Goal: Information Seeking & Learning: Learn about a topic

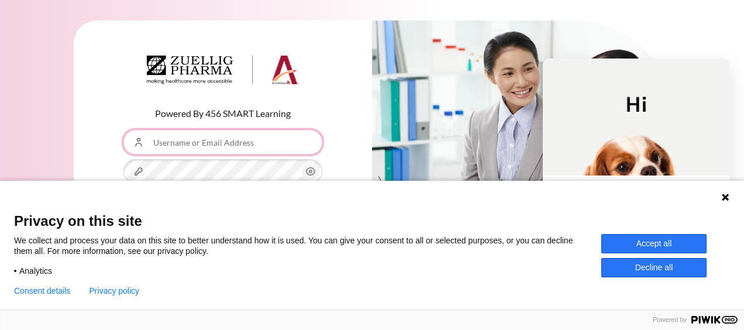
click at [208, 139] on input "Username or Email Address" at bounding box center [222, 142] width 199 height 25
type input "[EMAIL_ADDRESS][DOMAIN_NAME]"
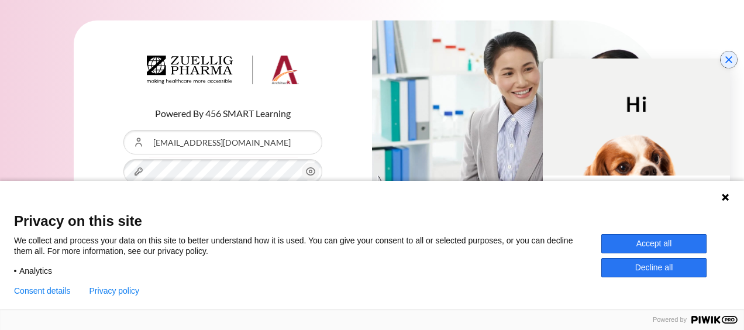
click at [731, 57] on icon "Close chat widget" at bounding box center [728, 59] width 7 height 7
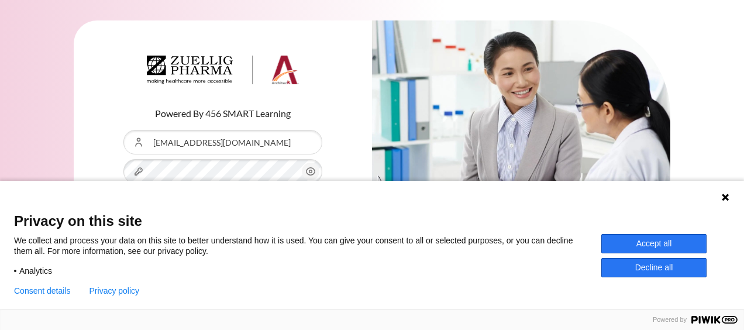
click at [672, 243] on button "Accept all" at bounding box center [653, 243] width 105 height 19
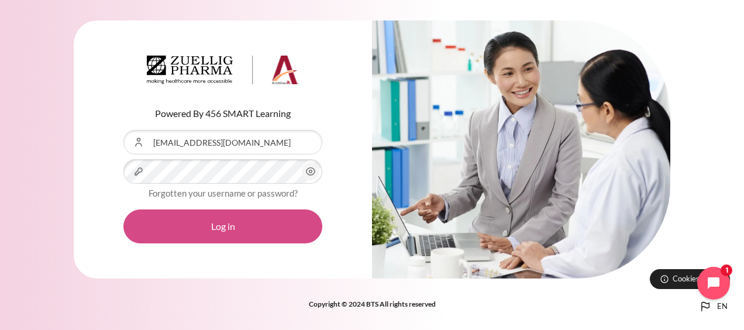
click at [269, 220] on button "Log in" at bounding box center [222, 226] width 199 height 34
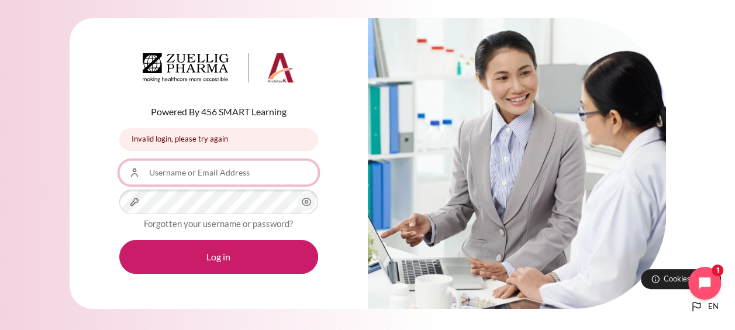
click at [199, 175] on input "Username or Email Address" at bounding box center [218, 172] width 199 height 25
type input "[EMAIL_ADDRESS][DOMAIN_NAME]"
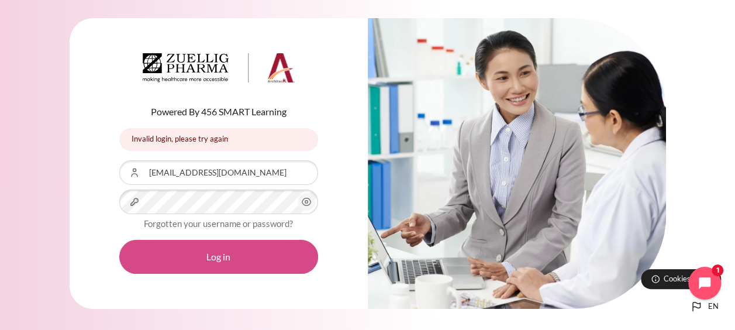
click at [241, 267] on button "Log in" at bounding box center [218, 257] width 199 height 34
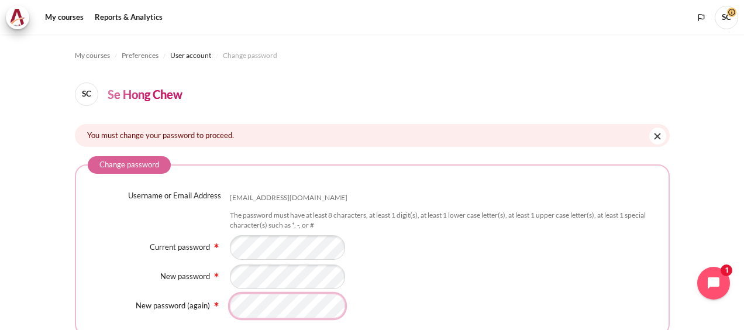
scroll to position [115, 0]
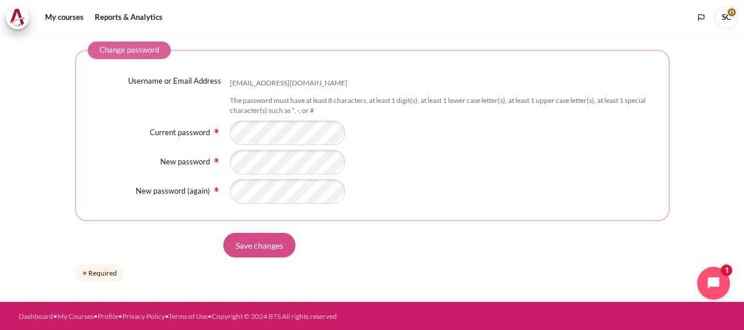
click at [273, 240] on input "Save changes" at bounding box center [259, 245] width 72 height 25
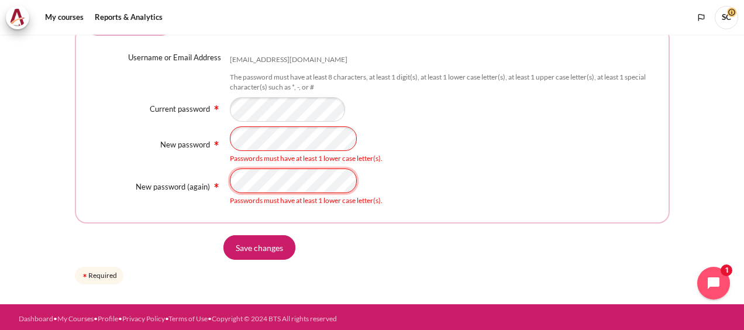
scroll to position [140, 0]
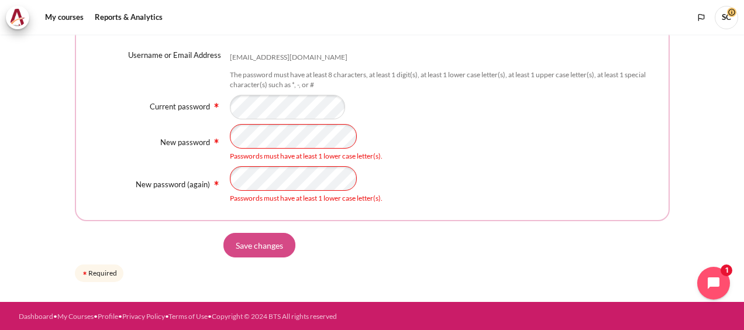
click at [248, 238] on input "Save changes" at bounding box center [259, 245] width 72 height 25
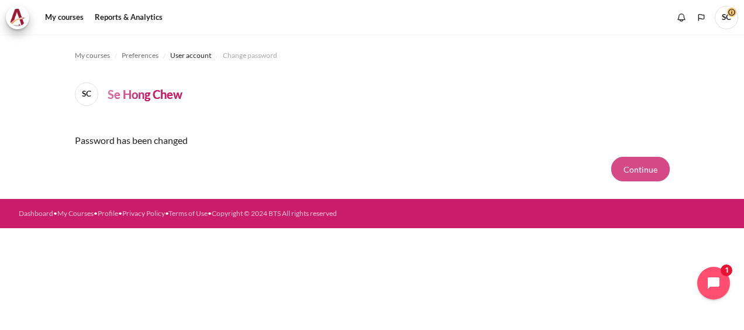
click at [642, 170] on button "Continue" at bounding box center [640, 169] width 58 height 25
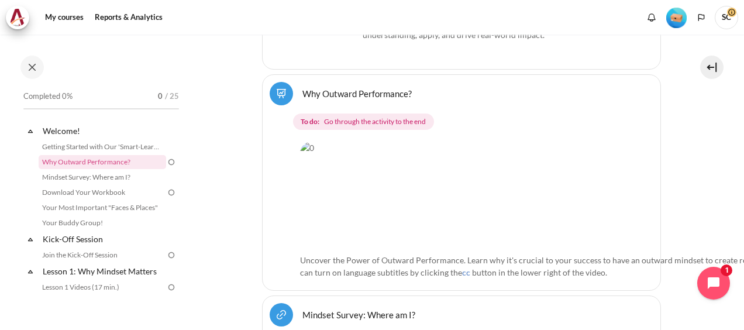
scroll to position [678, 0]
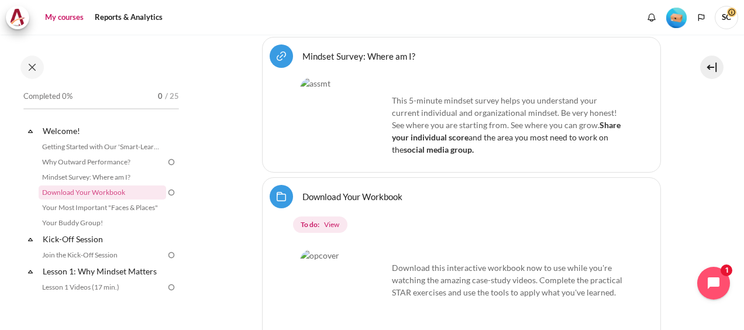
click at [65, 16] on link "My courses" at bounding box center [64, 17] width 47 height 23
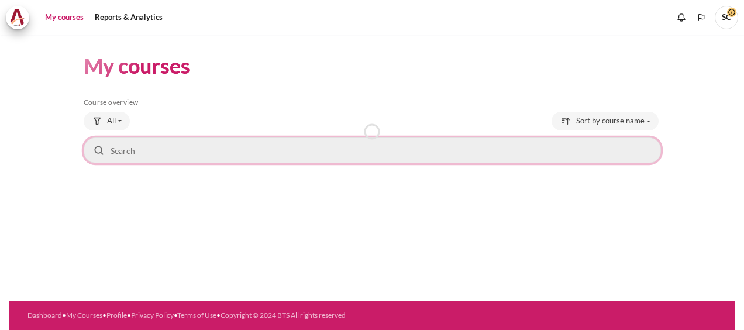
click at [193, 140] on input "Search courses" at bounding box center [372, 150] width 577 height 26
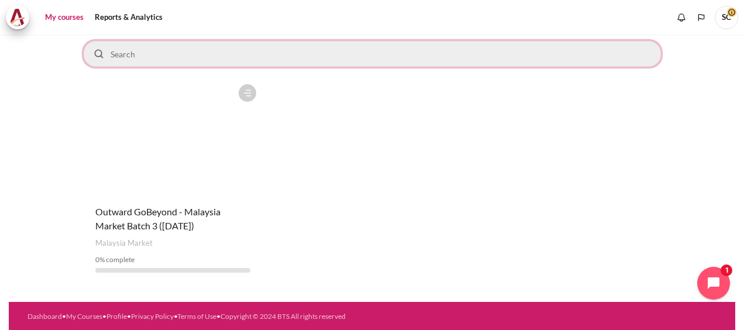
scroll to position [97, 0]
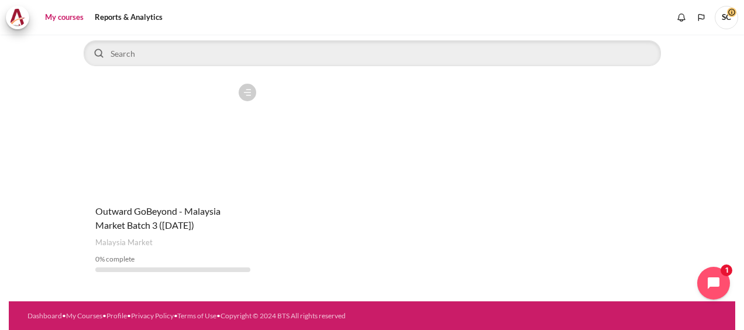
click at [324, 221] on div "Course is starred Actions for course Outward GoBeyond - Malaysia Market Batch 3…" at bounding box center [372, 179] width 577 height 203
click at [182, 175] on figure "Content" at bounding box center [173, 136] width 178 height 117
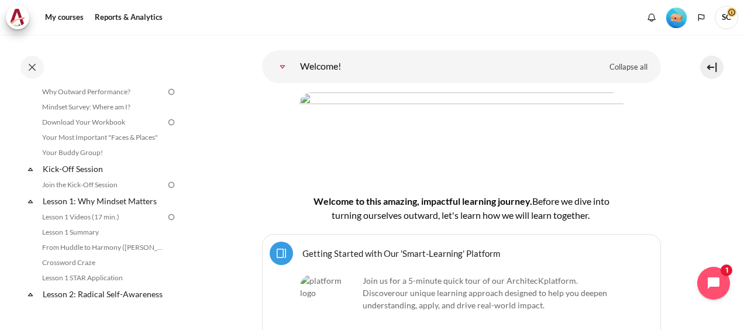
scroll to position [94, 0]
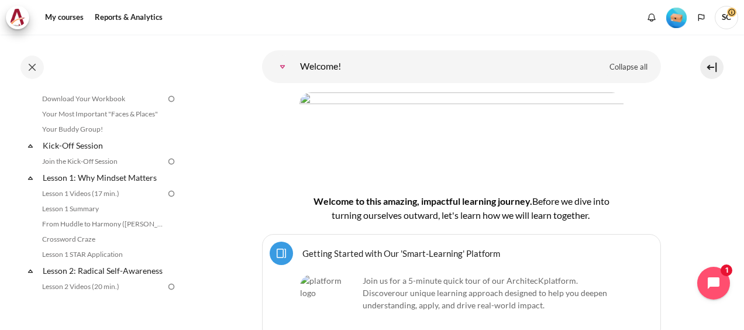
click at [166, 161] on img at bounding box center [171, 161] width 11 height 11
click at [89, 193] on link "Lesson 1 Videos (17 min.)" at bounding box center [102, 193] width 127 height 14
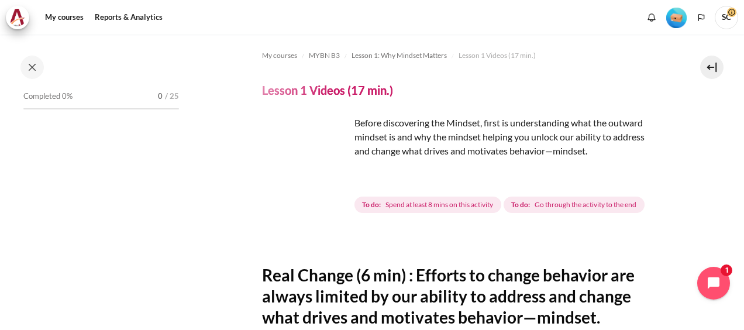
scroll to position [94, 0]
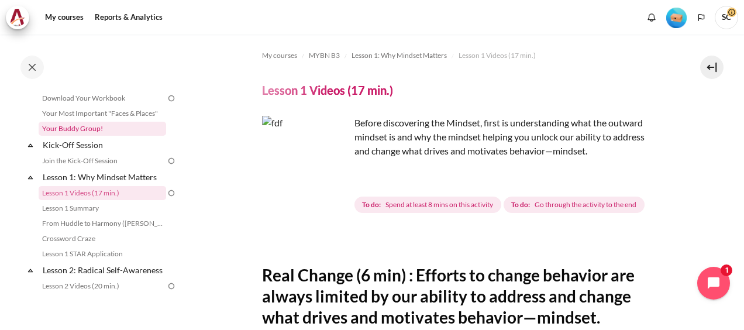
click at [97, 129] on link "Your Buddy Group!" at bounding box center [102, 129] width 127 height 14
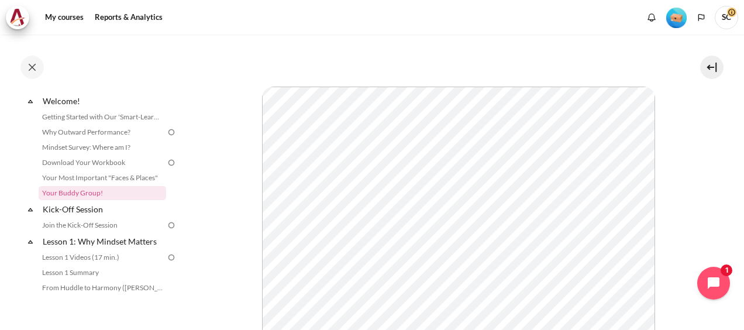
scroll to position [336, 0]
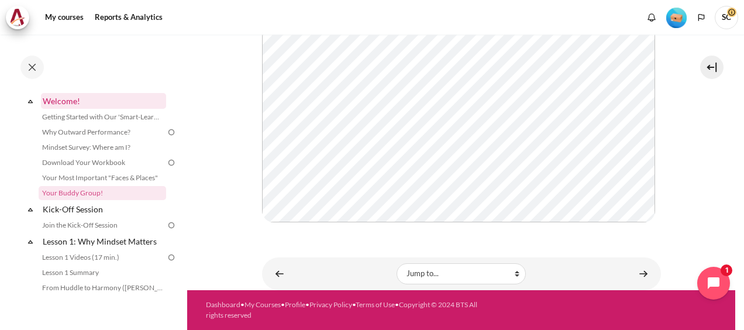
click at [75, 102] on link "Welcome!" at bounding box center [103, 101] width 125 height 16
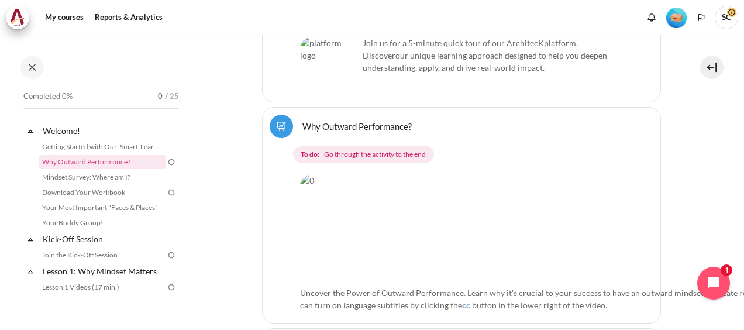
scroll to position [410, 0]
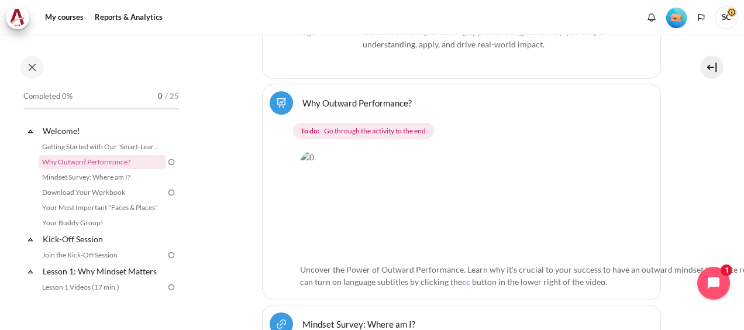
click at [511, 170] on img "Content" at bounding box center [640, 204] width 680 height 106
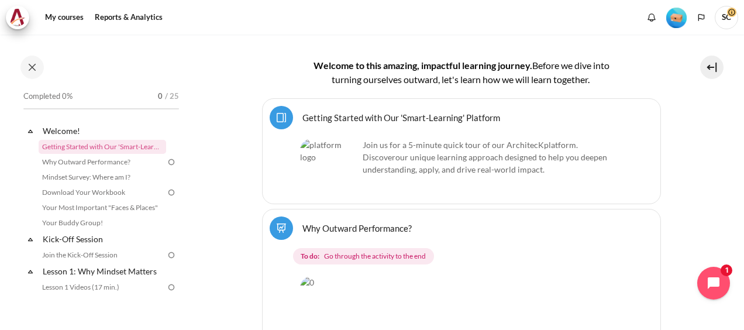
scroll to position [270, 0]
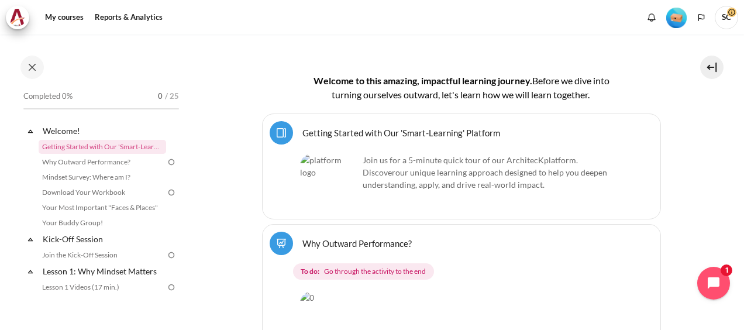
click at [302, 133] on link "Getting Started with Our 'Smart-Learning' Platform Page" at bounding box center [401, 132] width 198 height 11
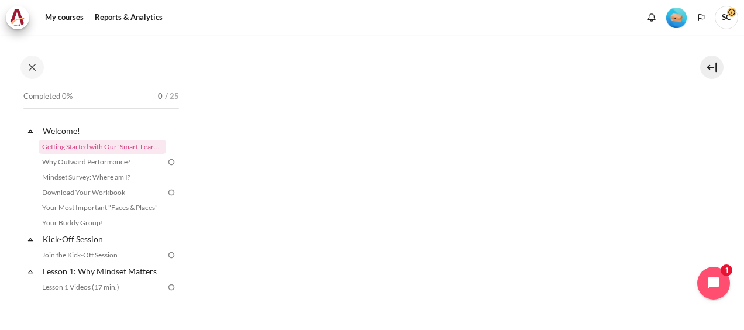
scroll to position [187, 0]
click at [84, 161] on link "Why Outward Performance?" at bounding box center [102, 162] width 127 height 14
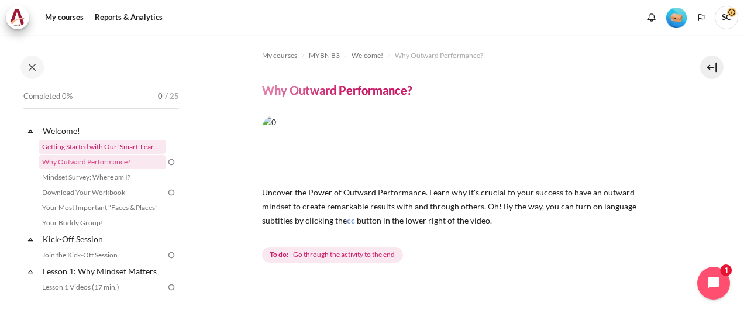
click at [85, 144] on link "Getting Started with Our 'Smart-Learning' Platform" at bounding box center [102, 147] width 127 height 14
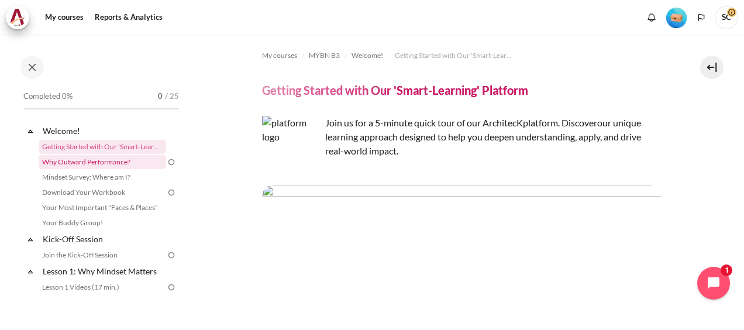
click at [72, 160] on link "Why Outward Performance?" at bounding box center [102, 162] width 127 height 14
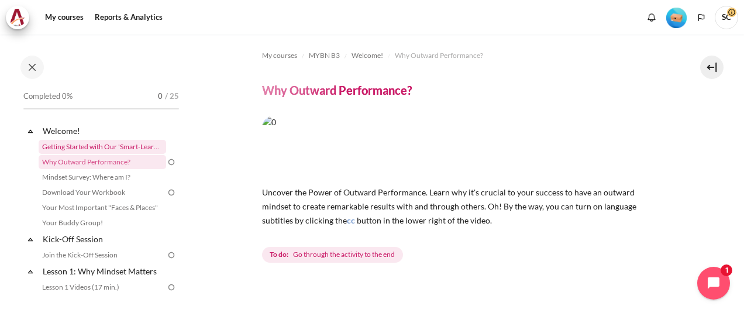
click at [126, 143] on link "Getting Started with Our 'Smart-Learning' Platform" at bounding box center [102, 147] width 127 height 14
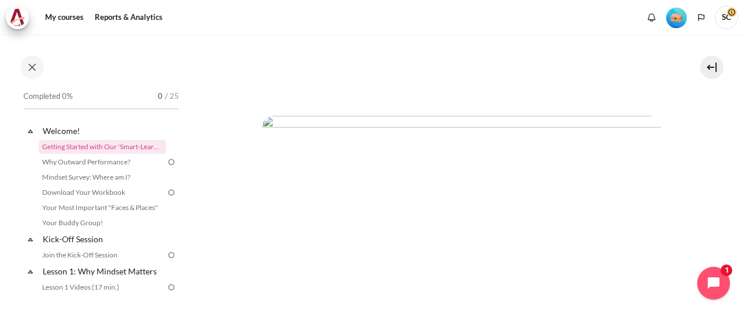
scroll to position [585, 0]
click at [62, 161] on link "Why Outward Performance?" at bounding box center [102, 162] width 127 height 14
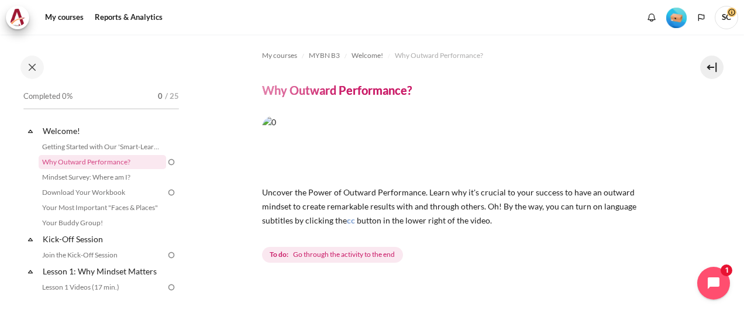
click at [436, 147] on img "Content" at bounding box center [461, 147] width 399 height 63
click at [438, 138] on img "Content" at bounding box center [461, 147] width 399 height 63
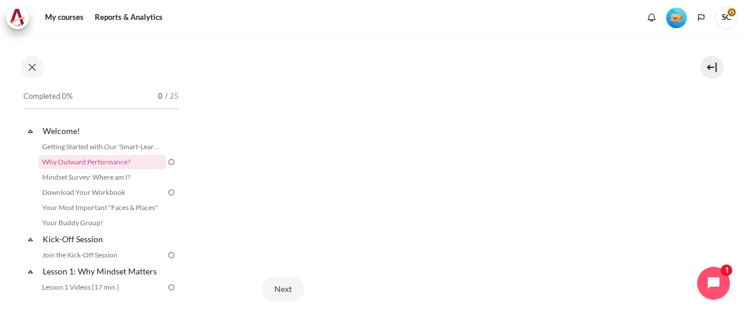
scroll to position [281, 0]
click at [287, 310] on button "Next" at bounding box center [283, 312] width 42 height 25
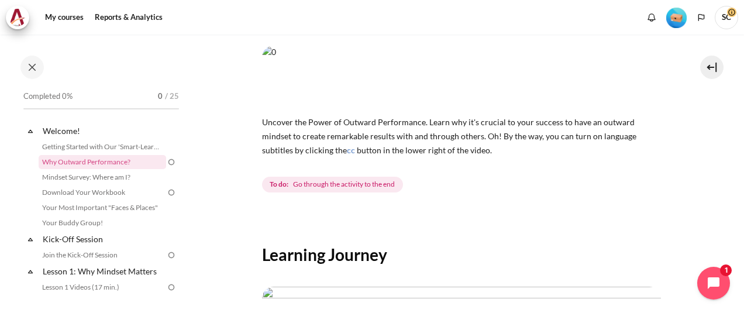
scroll to position [94, 0]
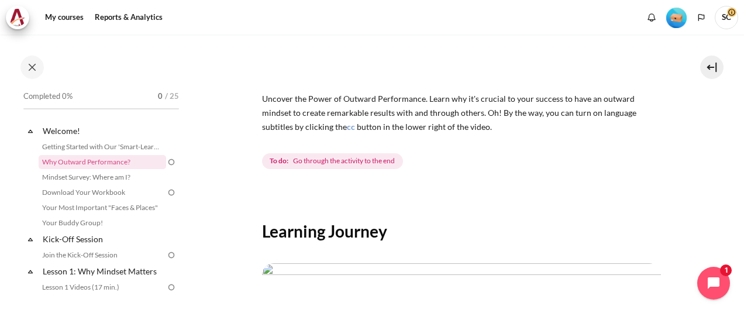
click at [354, 157] on span "Go through the activity to the end" at bounding box center [344, 160] width 102 height 11
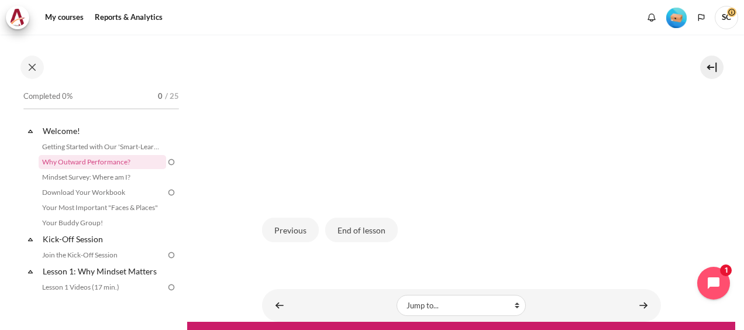
scroll to position [397, 0]
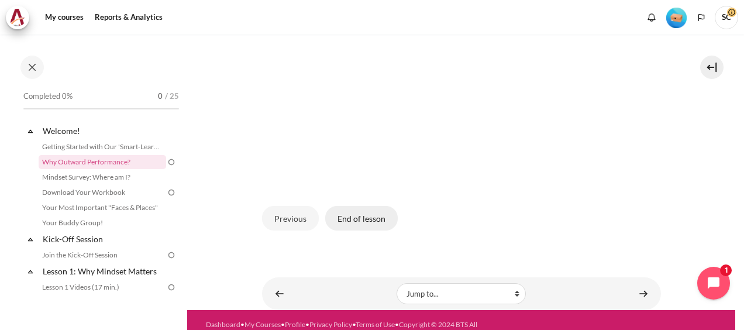
click at [362, 214] on button "End of lesson" at bounding box center [361, 218] width 72 height 25
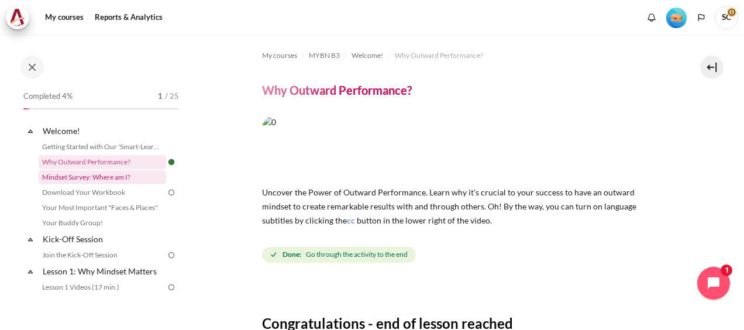
click at [92, 179] on link "Mindset Survey: Where am I?" at bounding box center [102, 177] width 127 height 14
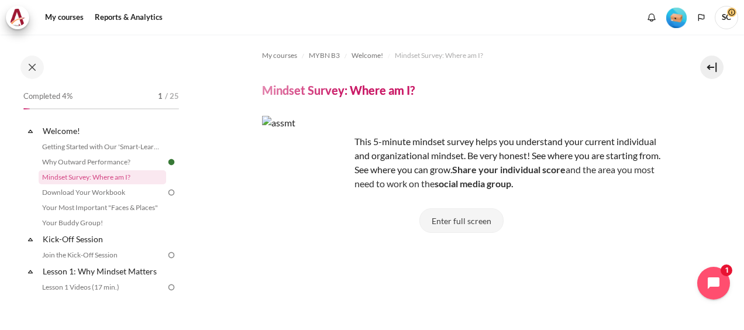
click at [449, 222] on button "Enter full screen" at bounding box center [461, 220] width 84 height 25
click at [461, 219] on button "Enter full screen" at bounding box center [461, 220] width 84 height 25
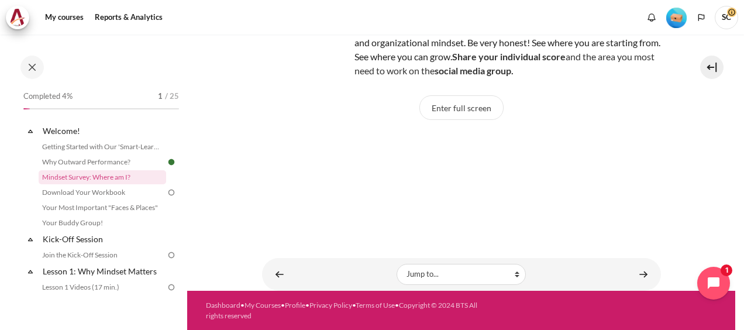
scroll to position [22, 0]
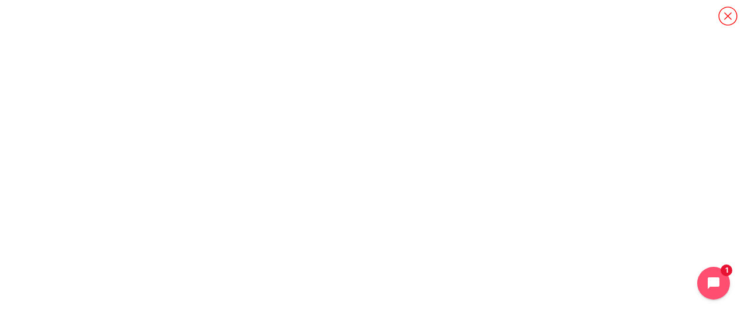
click at [736, 21] on icon "Content" at bounding box center [727, 16] width 20 height 20
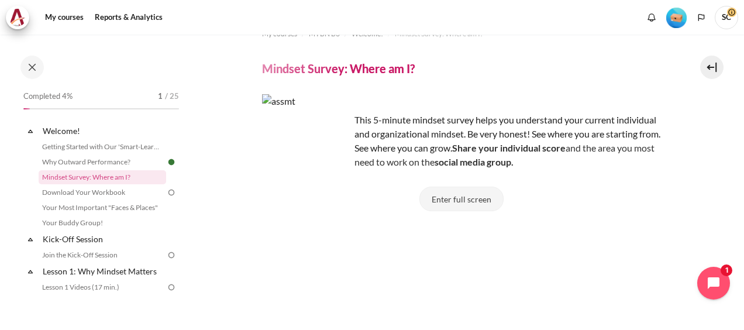
click at [443, 200] on button "Enter full screen" at bounding box center [461, 198] width 84 height 25
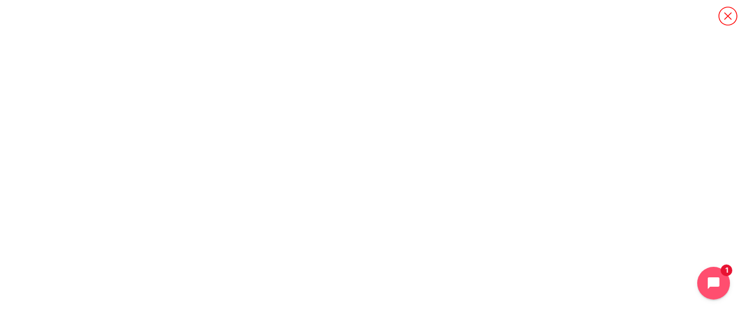
click at [733, 11] on icon "Content" at bounding box center [727, 16] width 20 height 20
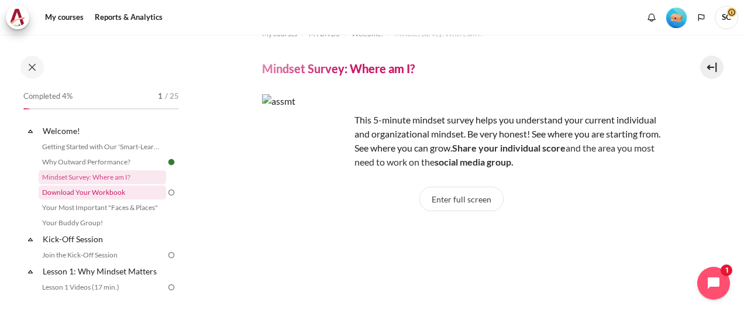
click at [102, 195] on link "Download Your Workbook" at bounding box center [102, 192] width 127 height 14
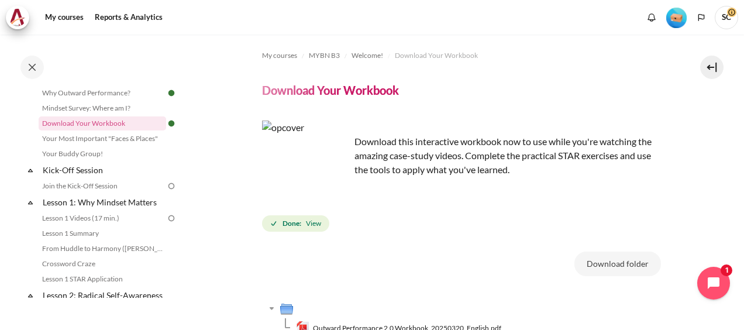
scroll to position [70, 0]
click at [737, 326] on div "My courses MYBN B3 Welcome! Download Your Workbook Download Your Workbook Done:" at bounding box center [372, 181] width 744 height 295
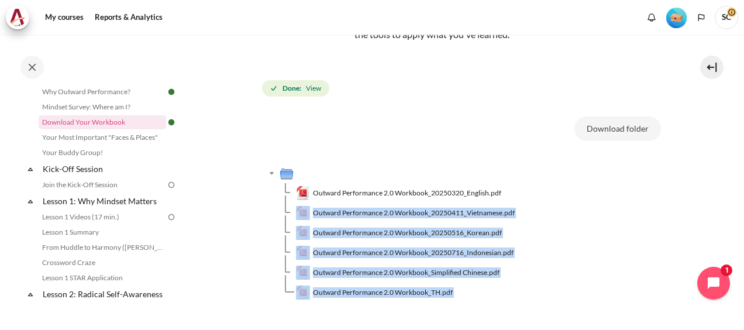
drag, startPoint x: 737, startPoint y: 326, endPoint x: 744, endPoint y: 325, distance: 6.5
click at [743, 325] on html "Skip to main content Open course index Completed 8% 2 / 25 Expand Collapse" at bounding box center [372, 165] width 744 height 330
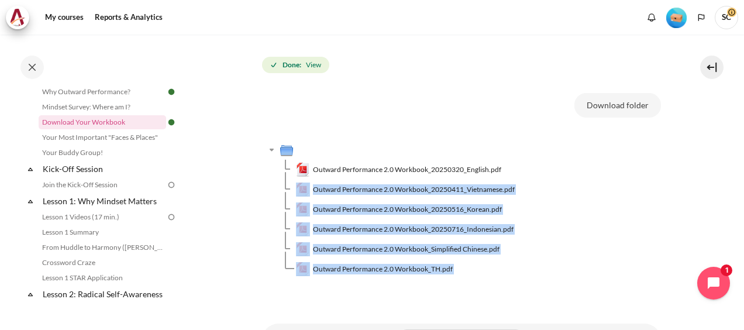
drag, startPoint x: 744, startPoint y: 325, endPoint x: 577, endPoint y: 228, distance: 192.8
click at [577, 228] on td "Outward Performance 2.0 Workbook_20250716_Indonesian.pdf" at bounding box center [478, 229] width 365 height 20
click at [609, 105] on button "Download folder" at bounding box center [617, 105] width 87 height 25
click at [130, 141] on link "Your Most Important "Faces & Places"" at bounding box center [102, 137] width 127 height 14
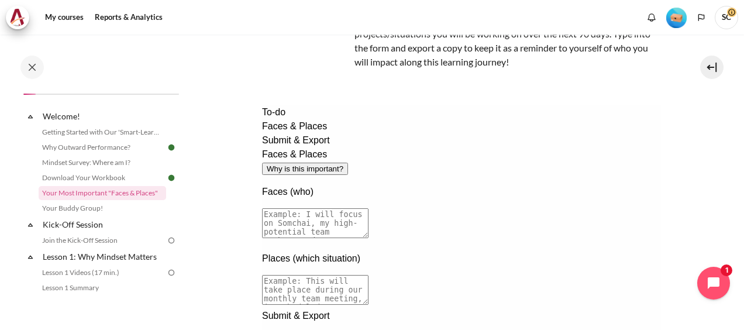
scroll to position [140, 0]
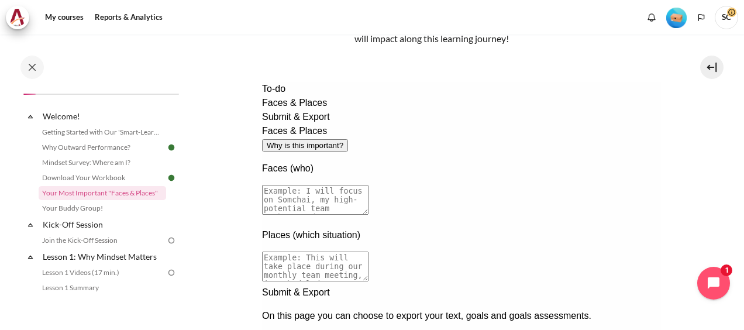
click at [368, 185] on textarea at bounding box center [314, 200] width 106 height 30
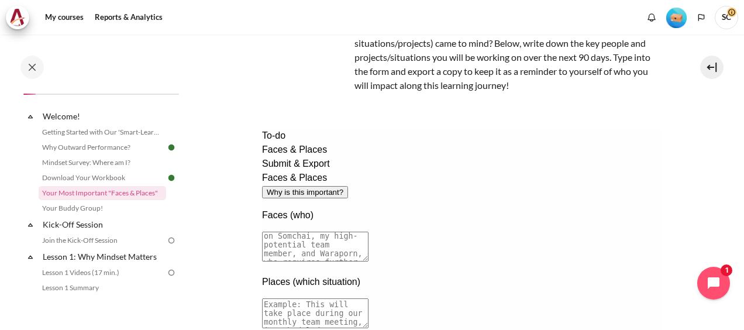
scroll to position [0, 0]
click at [347, 186] on button "Why is this important?" at bounding box center [304, 192] width 86 height 12
click at [368, 231] on textarea at bounding box center [314, 246] width 106 height 30
